Goal: Task Accomplishment & Management: Manage account settings

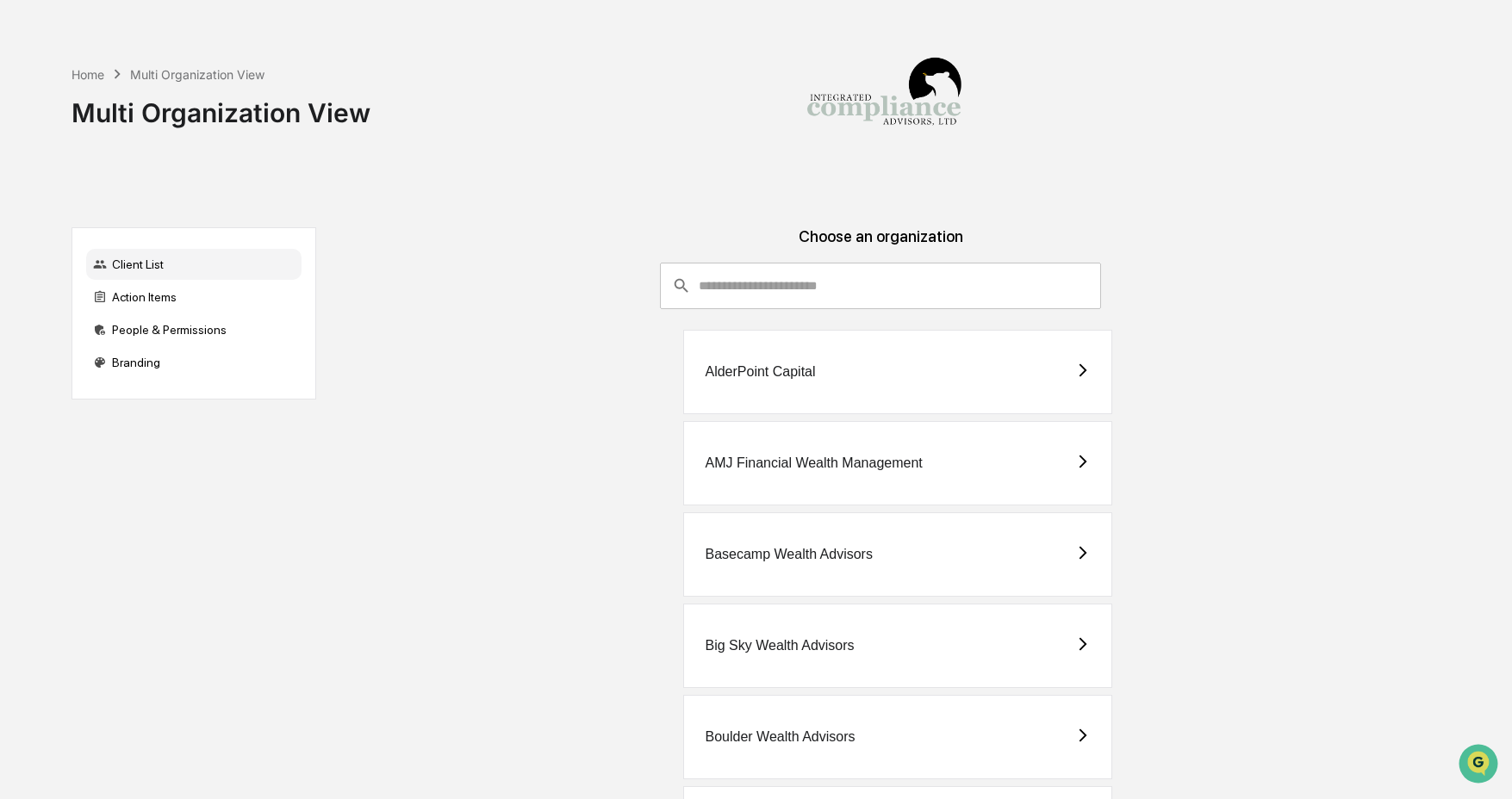
click at [864, 291] on input "consultant-dashboard__filter-organizations-search-bar" at bounding box center [900, 286] width 403 height 47
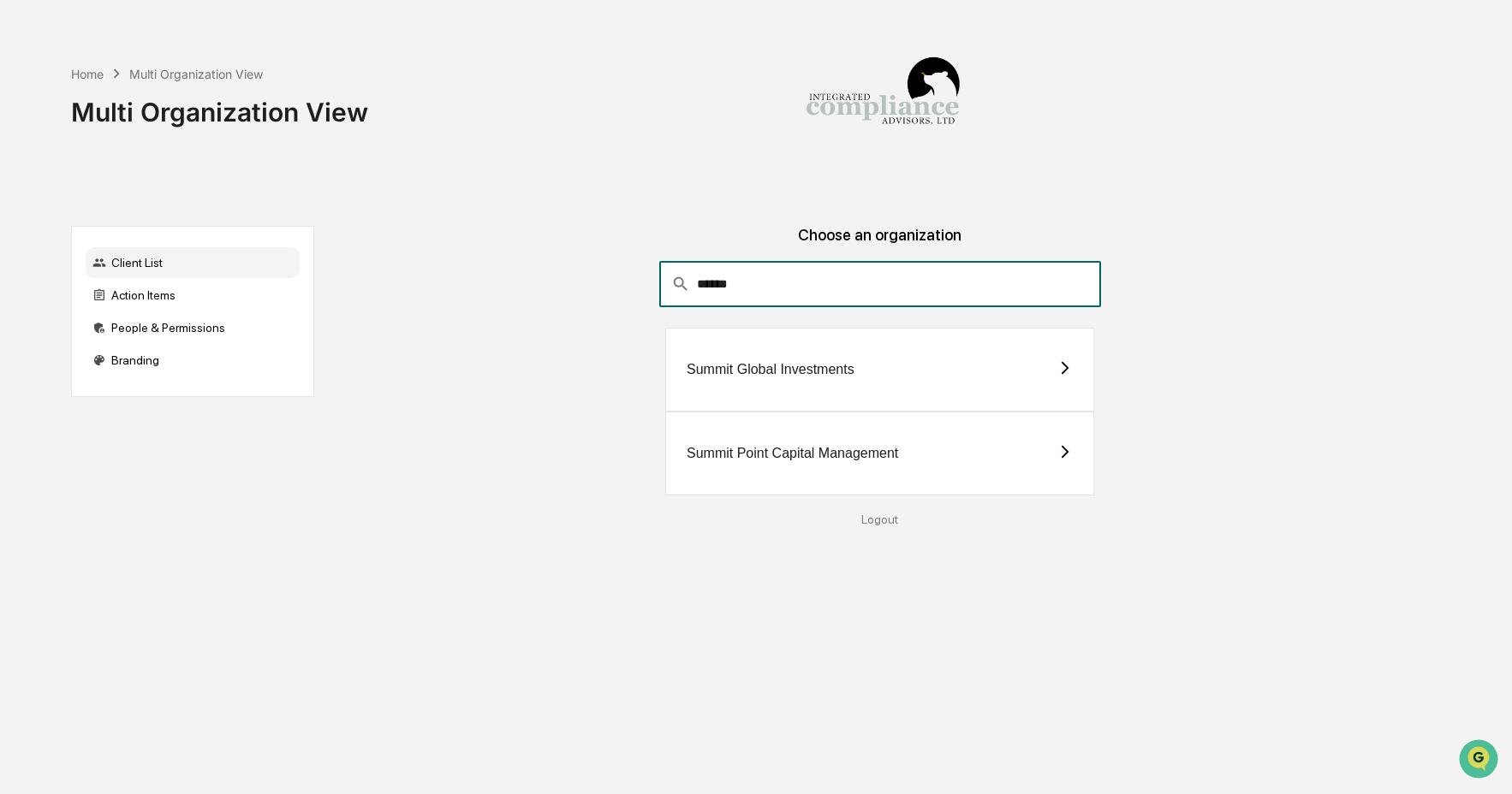
type input "******"
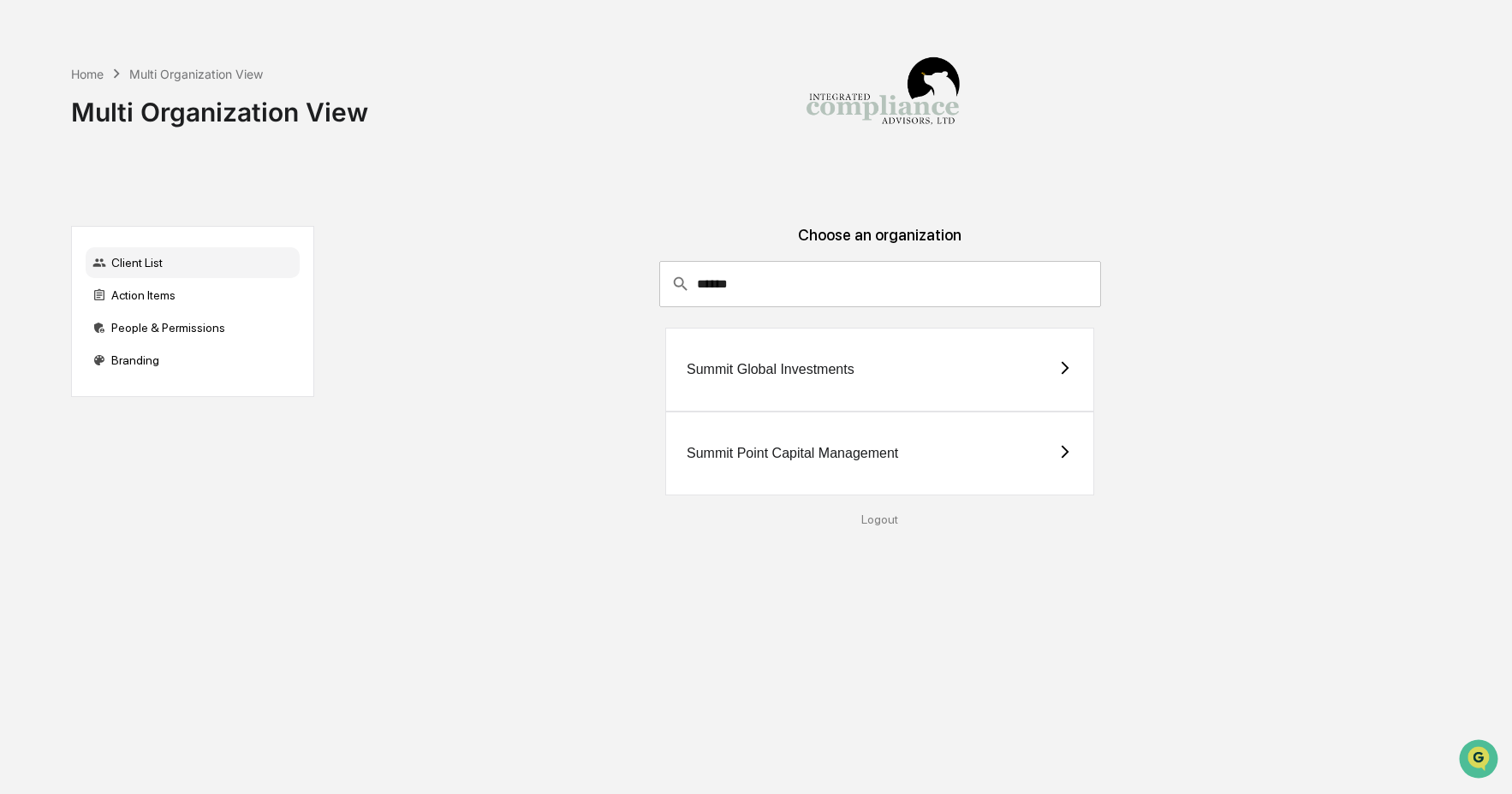
click at [844, 470] on div "Summit Point Capital Management" at bounding box center [880, 453] width 429 height 84
